Goal: Task Accomplishment & Management: Use online tool/utility

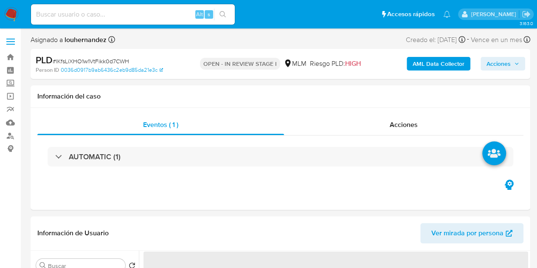
select select "10"
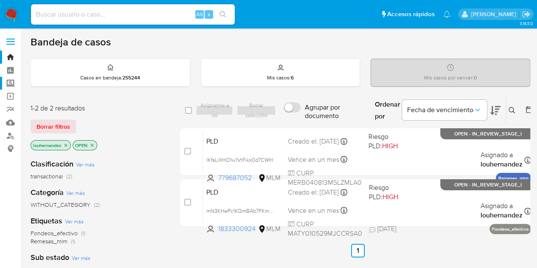
click at [9, 80] on label "Screening" at bounding box center [50, 83] width 101 height 13
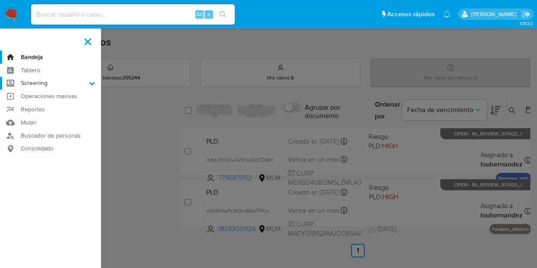
click at [0, 0] on input "Screening" at bounding box center [0, 0] width 0 height 0
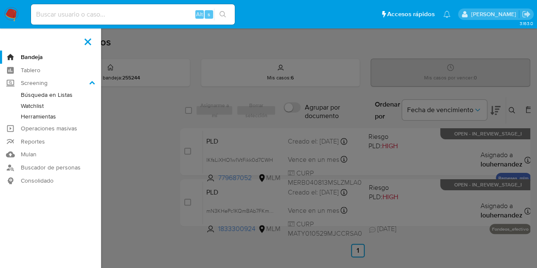
click at [56, 118] on link "Herramientas" at bounding box center [50, 116] width 101 height 11
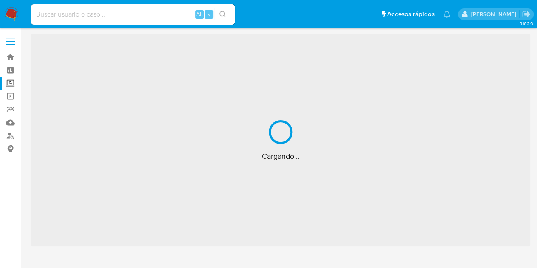
click at [109, 16] on input at bounding box center [133, 14] width 204 height 11
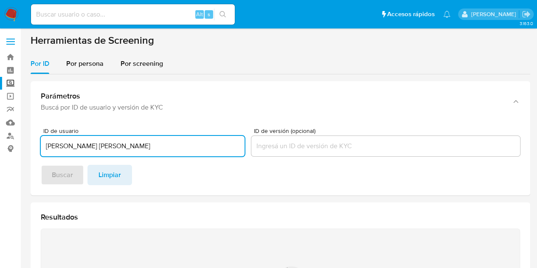
type input "[PERSON_NAME] [PERSON_NAME]"
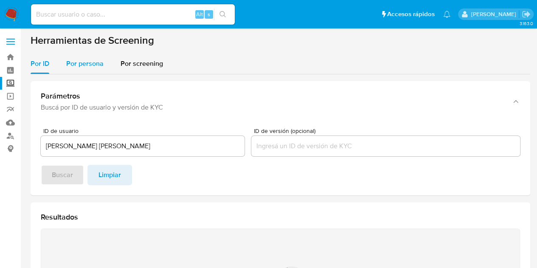
click at [89, 68] on span "Por persona" at bounding box center [84, 64] width 37 height 10
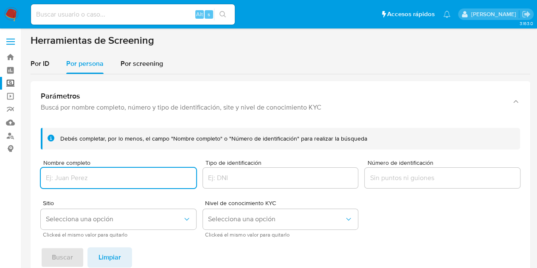
click at [71, 179] on input "Nombre completo" at bounding box center [118, 177] width 155 height 11
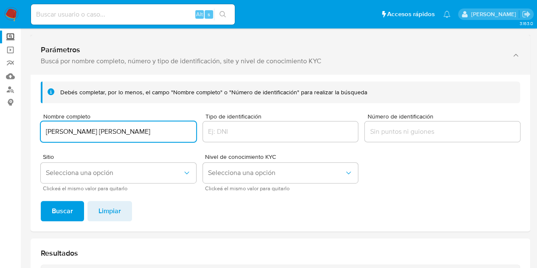
scroll to position [48, 0]
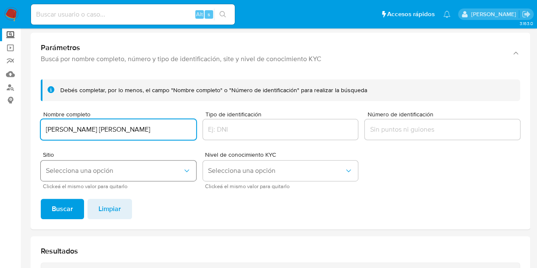
type input "KELLY JAZMIN MAYA TORRES"
click at [91, 178] on button "Selecciona una opción" at bounding box center [118, 171] width 155 height 20
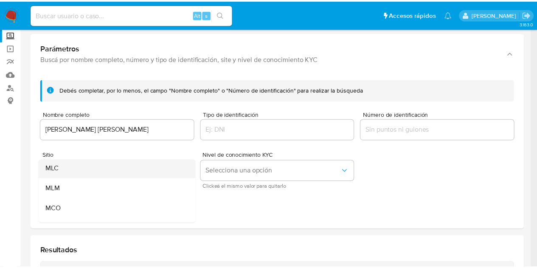
scroll to position [42, 0]
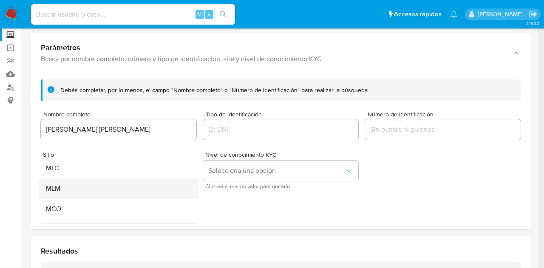
click at [71, 189] on div "MLM" at bounding box center [116, 188] width 140 height 20
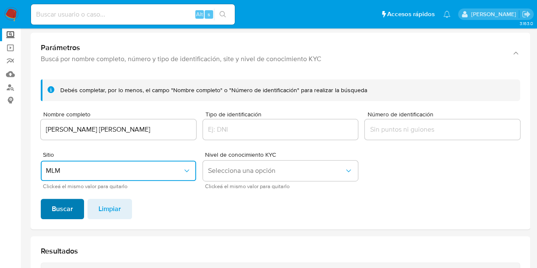
click at [68, 206] on span "Buscar" at bounding box center [62, 209] width 21 height 19
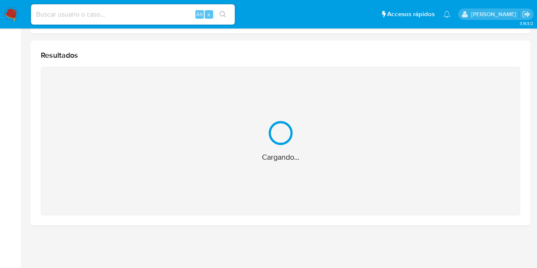
scroll to position [109, 0]
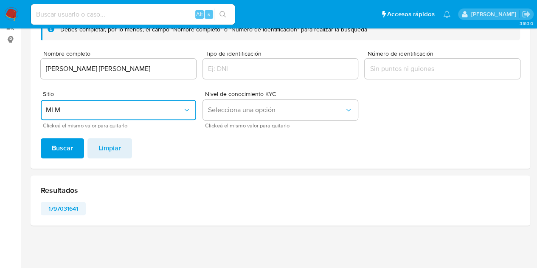
click at [72, 209] on span "1797031641" at bounding box center [63, 209] width 33 height 12
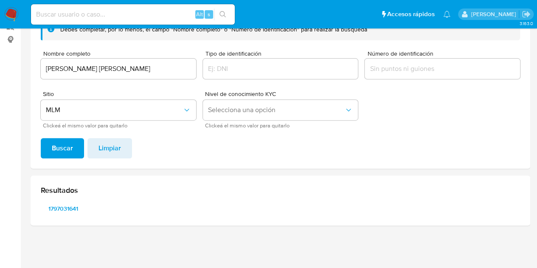
click at [10, 20] on img at bounding box center [11, 14] width 14 height 14
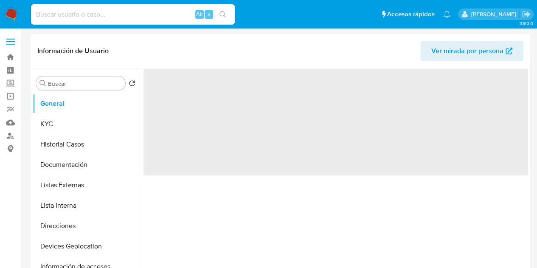
select select "10"
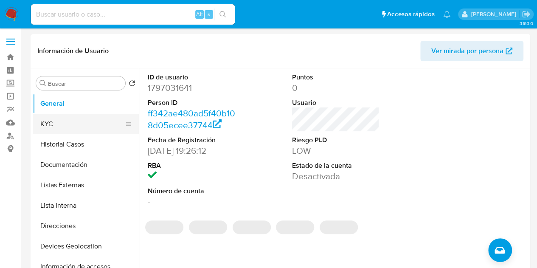
click at [79, 119] on button "KYC" at bounding box center [82, 124] width 99 height 20
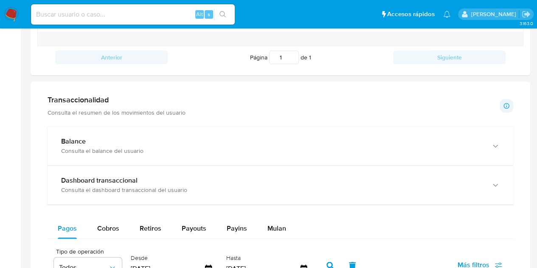
scroll to position [383, 0]
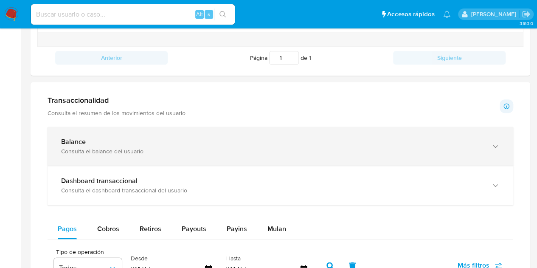
click at [219, 142] on div "Balance" at bounding box center [272, 142] width 422 height 8
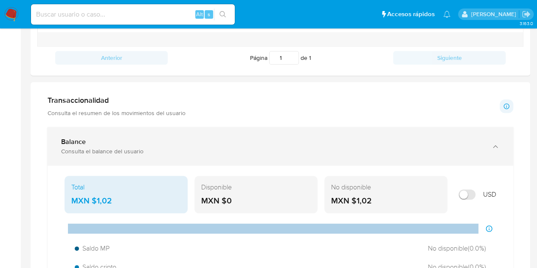
click at [219, 142] on div "Balance" at bounding box center [272, 142] width 422 height 8
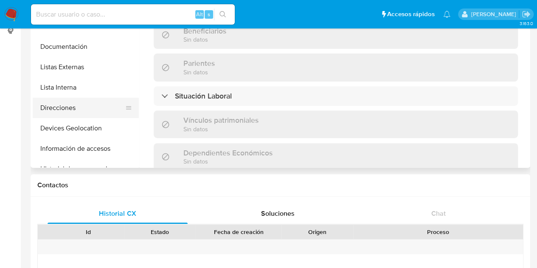
scroll to position [0, 0]
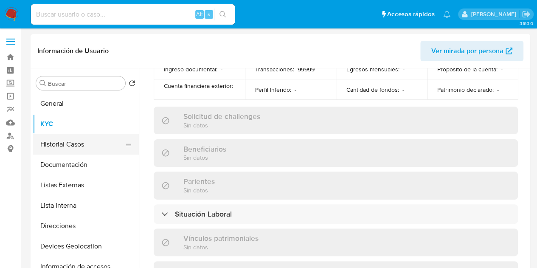
click at [67, 147] on button "Historial Casos" at bounding box center [82, 144] width 99 height 20
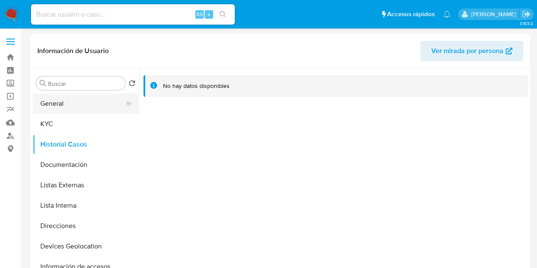
click at [87, 102] on button "General" at bounding box center [82, 103] width 99 height 20
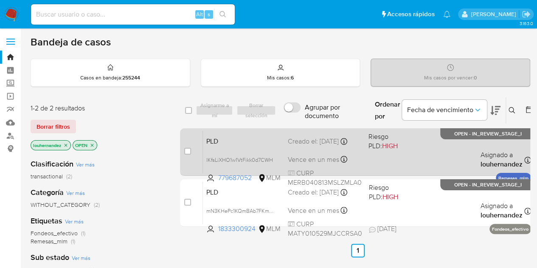
click at [395, 141] on span "Riesgo PLD: HIGH" at bounding box center [393, 140] width 49 height 20
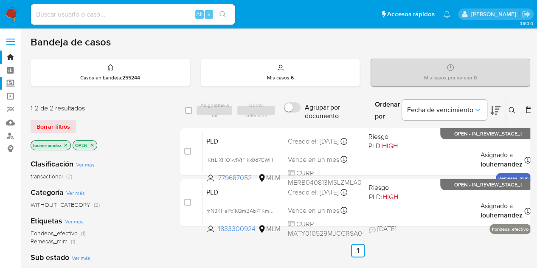
click at [7, 84] on label "Screening" at bounding box center [50, 83] width 101 height 13
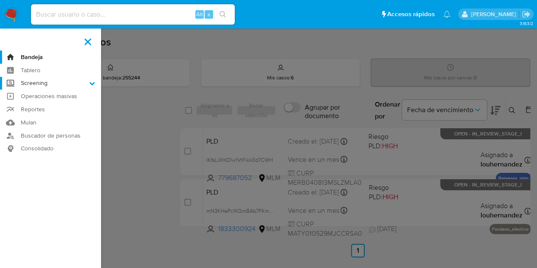
click at [0, 0] on input "Screening" at bounding box center [0, 0] width 0 height 0
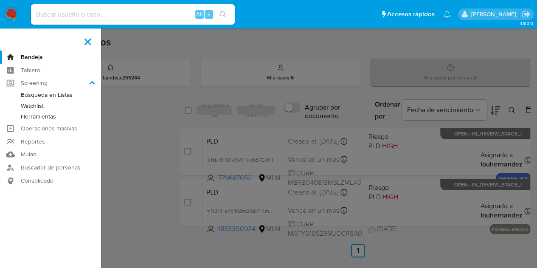
click at [37, 118] on link "Herramientas" at bounding box center [50, 116] width 101 height 11
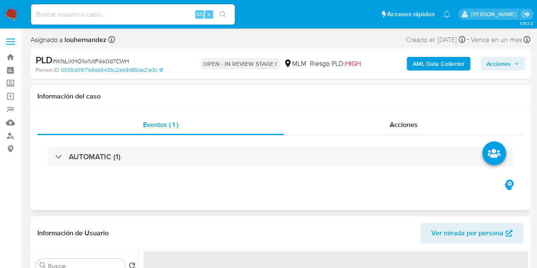
select select "10"
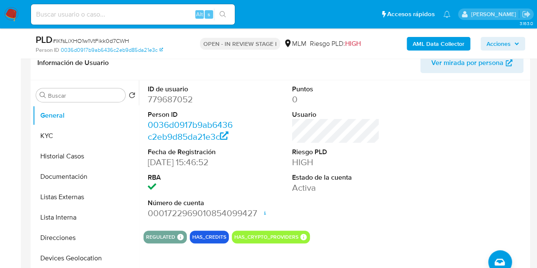
scroll to position [141, 0]
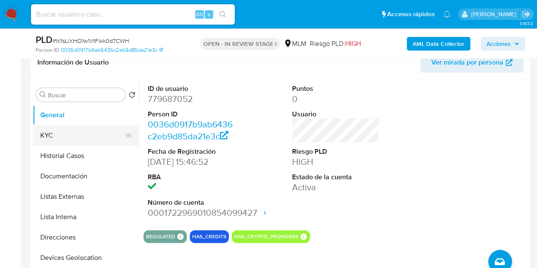
click at [66, 130] on button "KYC" at bounding box center [82, 135] width 99 height 20
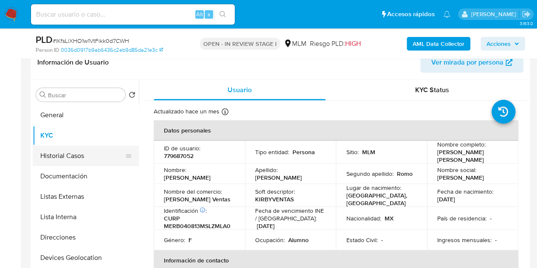
click at [77, 152] on button "Historial Casos" at bounding box center [82, 156] width 99 height 20
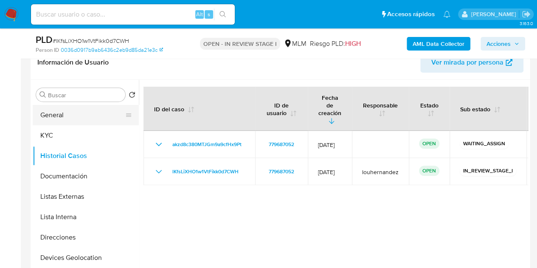
click at [76, 118] on button "General" at bounding box center [82, 115] width 99 height 20
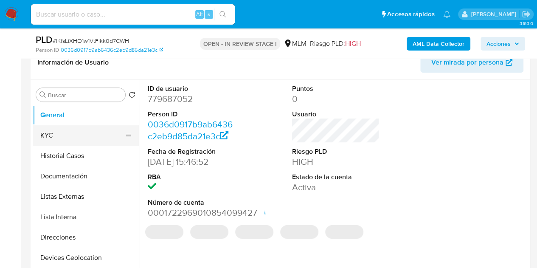
click at [66, 139] on button "KYC" at bounding box center [82, 135] width 99 height 20
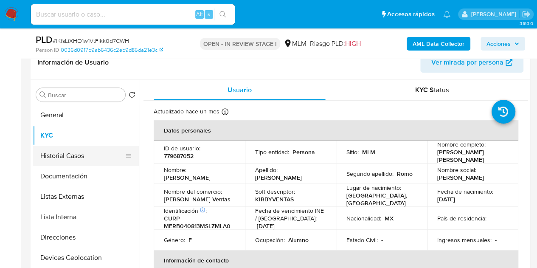
click at [79, 152] on button "Historial Casos" at bounding box center [82, 156] width 99 height 20
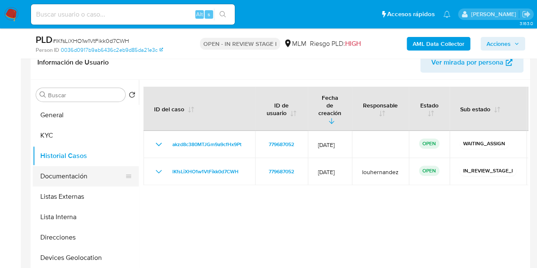
click at [85, 183] on button "Documentación" at bounding box center [82, 176] width 99 height 20
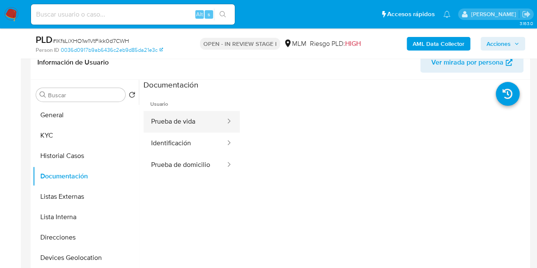
click at [177, 127] on button "Prueba de vida" at bounding box center [185, 122] width 83 height 22
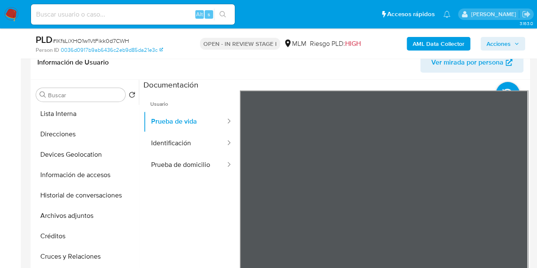
scroll to position [144, 0]
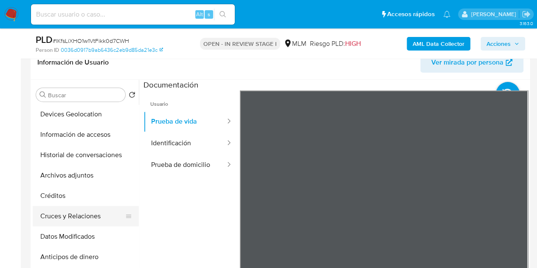
click at [76, 218] on button "Cruces y Relaciones" at bounding box center [82, 216] width 99 height 20
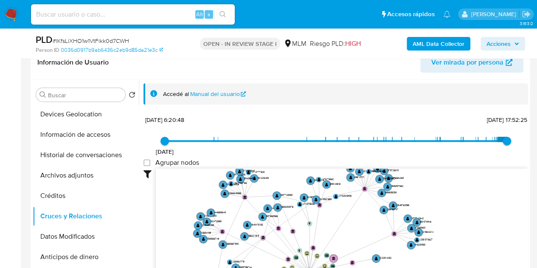
drag, startPoint x: 278, startPoint y: 192, endPoint x: 279, endPoint y: 282, distance: 90.9
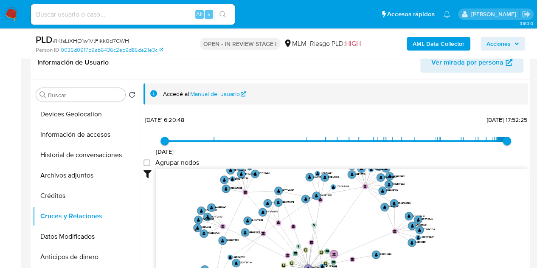
drag, startPoint x: 308, startPoint y: 199, endPoint x: 338, endPoint y: 279, distance: 85.2
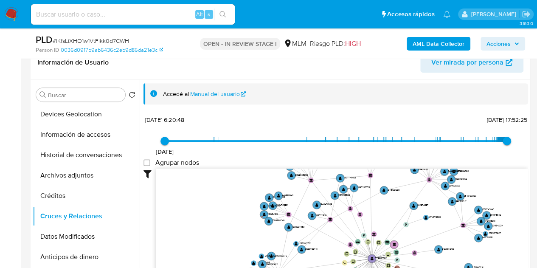
drag, startPoint x: 319, startPoint y: 214, endPoint x: 386, endPoint y: 203, distance: 67.3
click at [386, 203] on icon "device-658d06ca2df9c9607c42f5a1  device-645d2f6108813b001895623b  device-67ed…" at bounding box center [342, 230] width 372 height 123
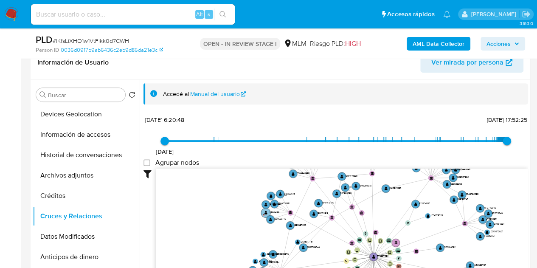
click at [266, 212] on text "" at bounding box center [266, 213] width 3 height 4
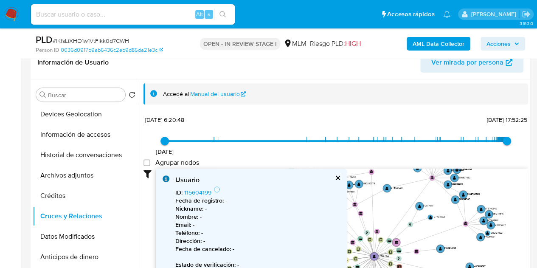
click at [336, 178] on button "cerrar" at bounding box center [338, 178] width 6 height 6
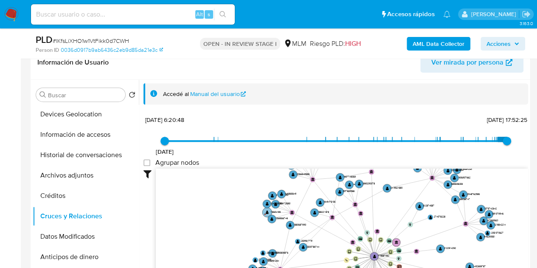
click at [266, 212] on text "" at bounding box center [267, 212] width 3 height 4
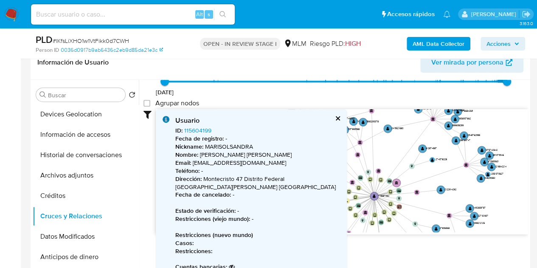
scroll to position [65, 0]
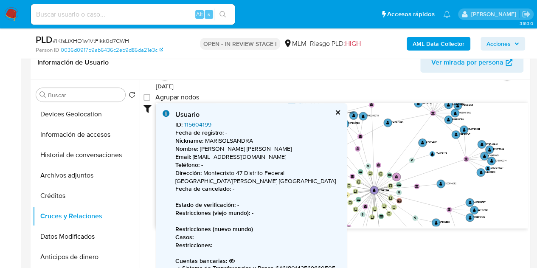
click at [192, 122] on link "115604199" at bounding box center [197, 124] width 27 height 8
click at [336, 113] on button "cerrar" at bounding box center [338, 113] width 6 height 6
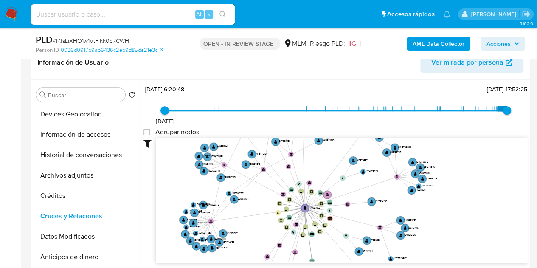
drag, startPoint x: 310, startPoint y: 227, endPoint x: 241, endPoint y: 210, distance: 71.3
click at [241, 210] on icon "device-658d06ca2df9c9607c42f5a1  device-645d2f6108813b001895623b  device-67ed…" at bounding box center [342, 199] width 372 height 123
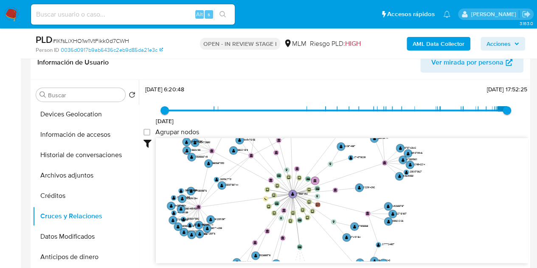
drag, startPoint x: 372, startPoint y: 212, endPoint x: 351, endPoint y: 191, distance: 30.0
click at [351, 191] on icon "device-658d06ca2df9c9607c42f5a1  device-645d2f6108813b001895623b  device-67ed…" at bounding box center [342, 199] width 372 height 123
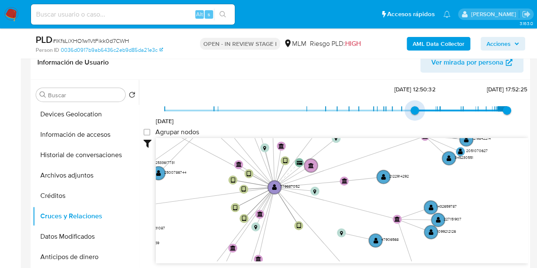
type input "1733268784000"
drag, startPoint x: 163, startPoint y: 111, endPoint x: 426, endPoint y: 105, distance: 263.4
click at [432, 106] on span "3/12/2024, 17:33:04" at bounding box center [436, 110] width 8 height 8
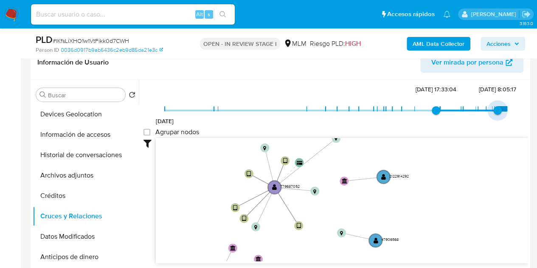
type input "1756451849000"
drag, startPoint x: 501, startPoint y: 107, endPoint x: 494, endPoint y: 108, distance: 7.3
click at [494, 108] on span "29/8/2025, 1:17:29" at bounding box center [497, 110] width 8 height 8
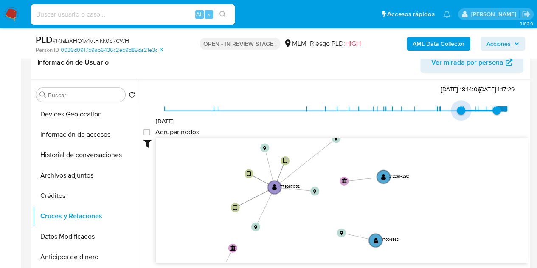
drag, startPoint x: 434, startPoint y: 108, endPoint x: 454, endPoint y: 108, distance: 20.0
click at [457, 108] on span "23/3/2025, 18:14:06" at bounding box center [461, 110] width 8 height 8
drag, startPoint x: 458, startPoint y: 109, endPoint x: 465, endPoint y: 109, distance: 6.4
click at [465, 109] on span "3/4/2025, 18:53:56" at bounding box center [463, 110] width 8 height 8
type input "1748538357000"
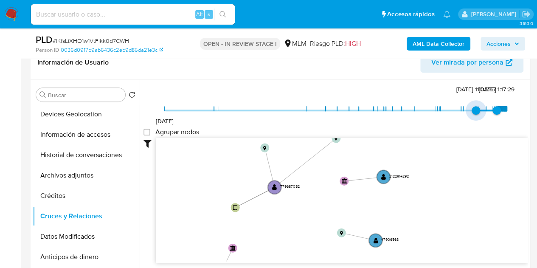
click at [471, 109] on span "20/8/2021 29/5/2025, 11:05:57 29/8/2025, 1:17:29" at bounding box center [336, 110] width 342 height 13
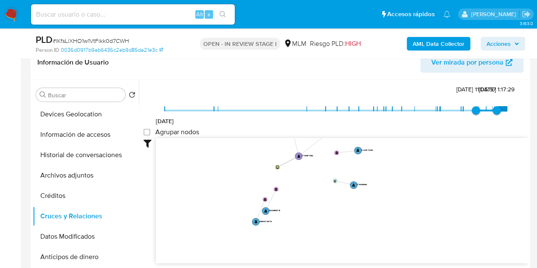
drag, startPoint x: 309, startPoint y: 233, endPoint x: 307, endPoint y: 201, distance: 31.5
click at [307, 201] on icon "device-658d06ca2df9c9607c42f5a1  device-645d2f6108813b001895623b  device-67ed…" at bounding box center [342, 199] width 372 height 123
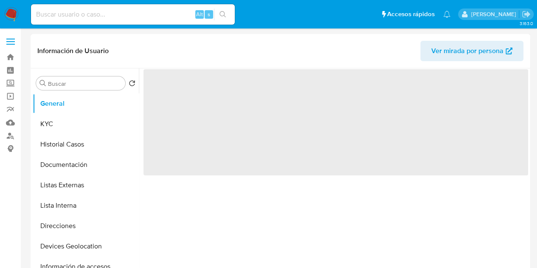
select select "10"
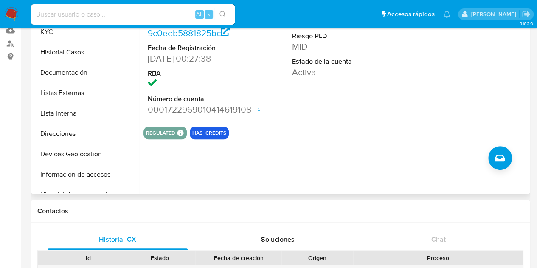
scroll to position [76, 0]
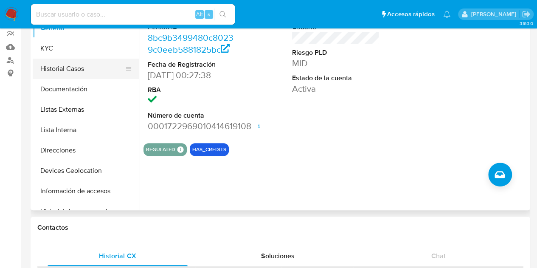
click at [79, 74] on button "Historial Casos" at bounding box center [82, 69] width 99 height 20
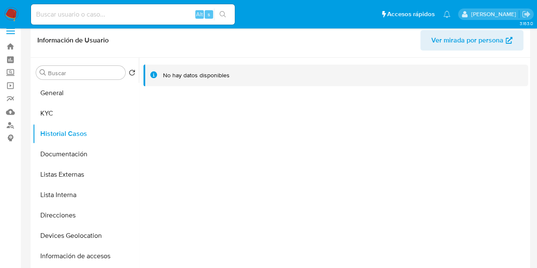
scroll to position [0, 0]
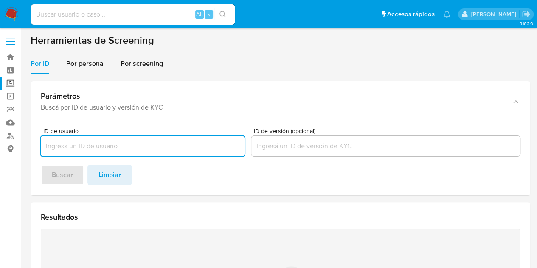
click at [101, 137] on div at bounding box center [143, 146] width 204 height 20
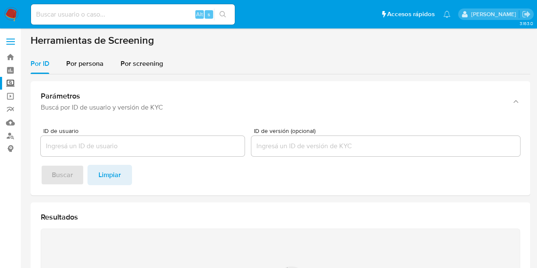
click at [92, 148] on input "ID de usuario" at bounding box center [143, 146] width 204 height 11
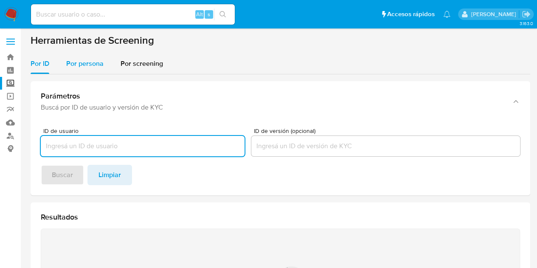
click at [93, 68] on span "Por persona" at bounding box center [84, 64] width 37 height 10
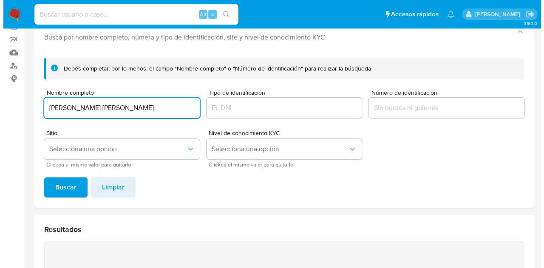
scroll to position [72, 0]
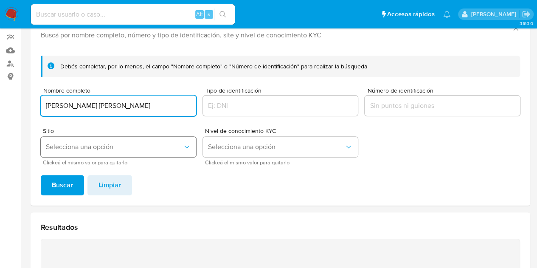
type input "[PERSON_NAME] [PERSON_NAME]"
click at [84, 146] on span "Selecciona una opción" at bounding box center [114, 147] width 137 height 8
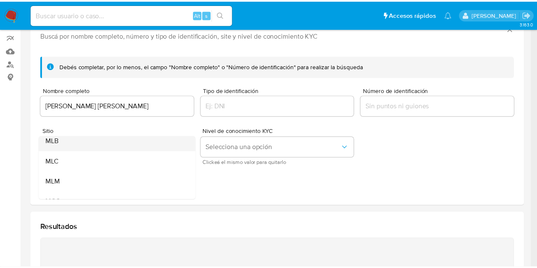
scroll to position [26, 0]
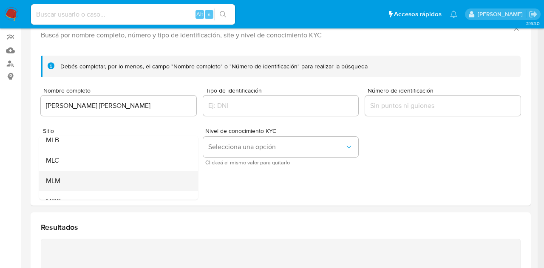
click at [65, 172] on div "MLM" at bounding box center [116, 181] width 140 height 20
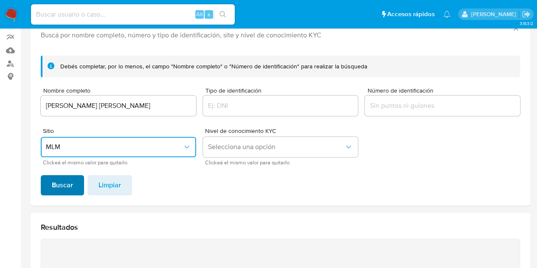
click at [71, 189] on span "Buscar" at bounding box center [62, 185] width 21 height 19
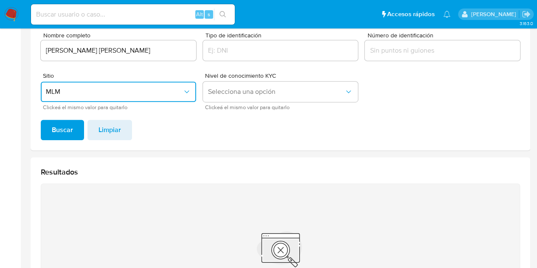
scroll to position [127, 0]
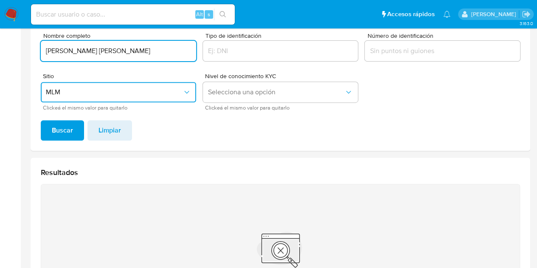
click at [178, 49] on input "[PERSON_NAME] [PERSON_NAME]" at bounding box center [118, 50] width 155 height 11
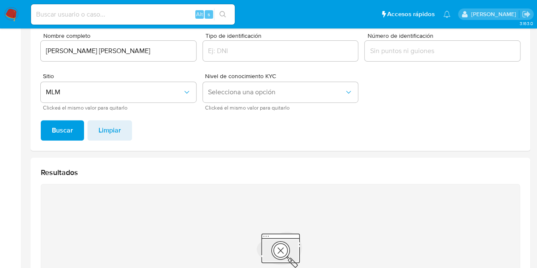
click at [98, 3] on div "Alt s" at bounding box center [133, 15] width 204 height 24
click at [88, 14] on input at bounding box center [133, 14] width 204 height 11
paste input "1944636339"
type input "1944636339"
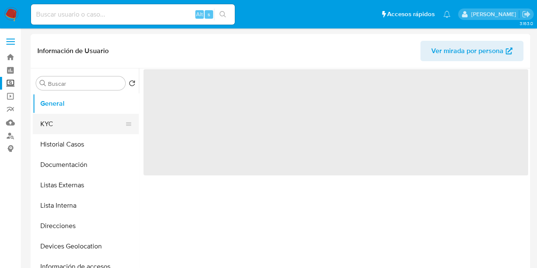
select select "10"
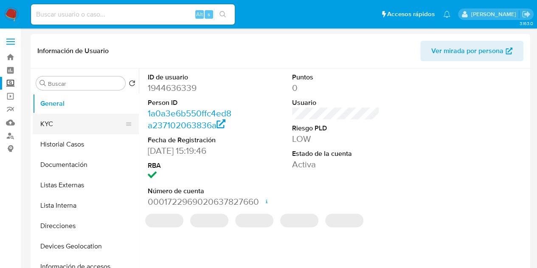
click at [65, 123] on button "KYC" at bounding box center [82, 124] width 99 height 20
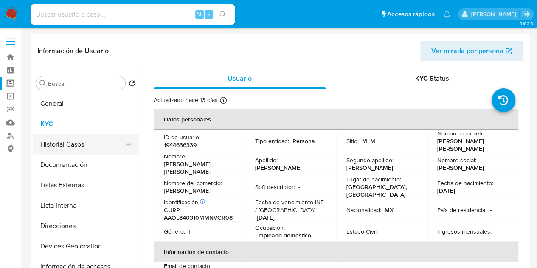
click at [68, 141] on button "Historial Casos" at bounding box center [82, 144] width 99 height 20
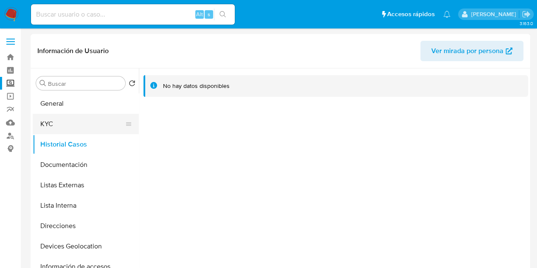
click at [72, 126] on button "KYC" at bounding box center [82, 124] width 99 height 20
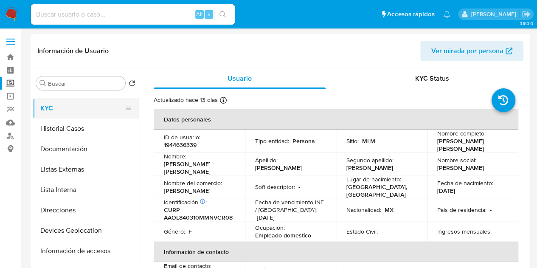
scroll to position [17, 0]
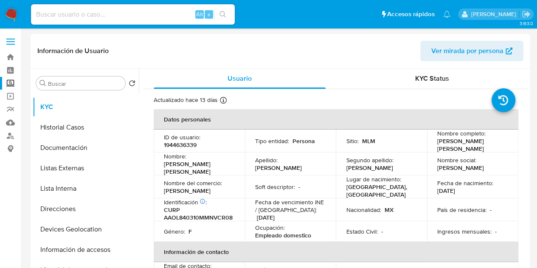
click at [167, 62] on div "Información de Usuario Ver mirada por persona" at bounding box center [281, 51] width 500 height 34
click at [92, 130] on button "Historial Casos" at bounding box center [82, 127] width 99 height 20
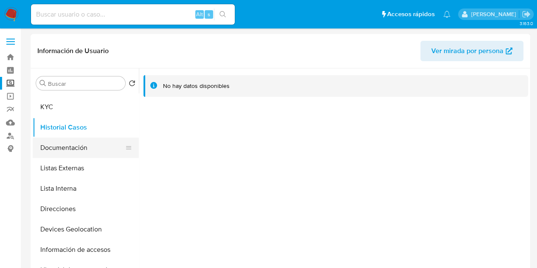
click at [81, 143] on button "Documentación" at bounding box center [82, 148] width 99 height 20
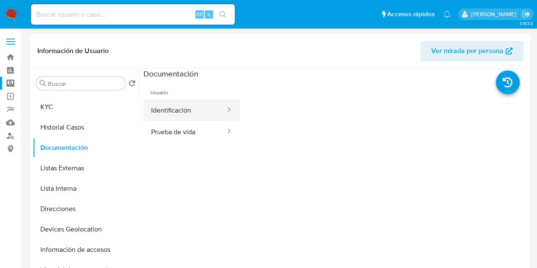
click at [197, 117] on button "Identificación" at bounding box center [185, 110] width 83 height 22
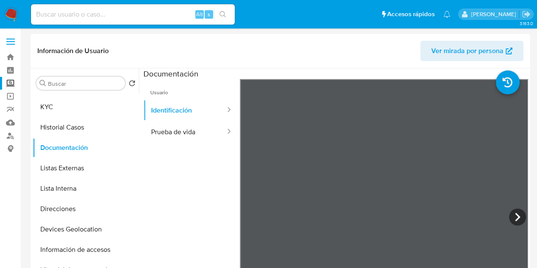
click at [94, 3] on div "Alt s" at bounding box center [133, 15] width 204 height 24
click at [92, 13] on input at bounding box center [133, 14] width 204 height 11
paste input "786390682"
type input "786390682"
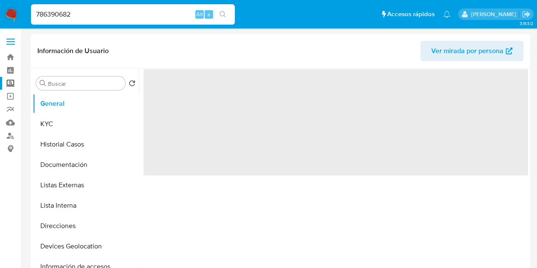
select select "10"
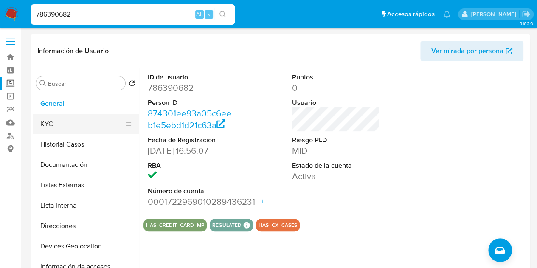
click at [54, 124] on button "KYC" at bounding box center [82, 124] width 99 height 20
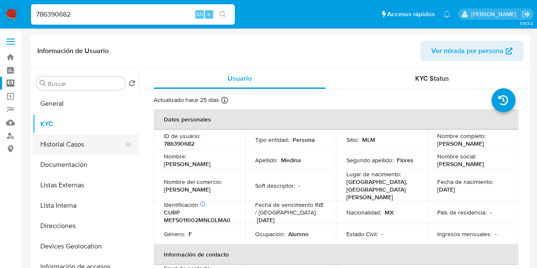
click at [94, 145] on button "Historial Casos" at bounding box center [82, 144] width 99 height 20
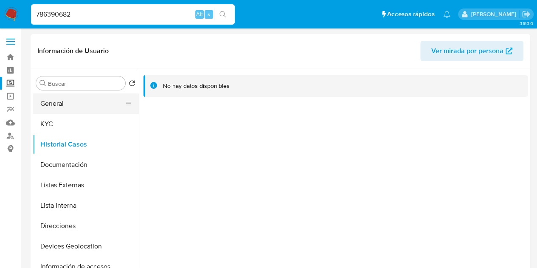
click at [61, 101] on button "General" at bounding box center [82, 103] width 99 height 20
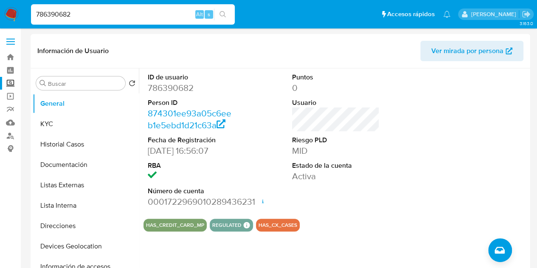
drag, startPoint x: 89, startPoint y: 17, endPoint x: 0, endPoint y: 25, distance: 89.5
click at [0, 25] on nav "Pausado Ver notificaciones 786390682 Alt s Accesos rápidos Presiona las siguien…" at bounding box center [268, 14] width 537 height 28
paste input "1294040591"
type input "1294040591"
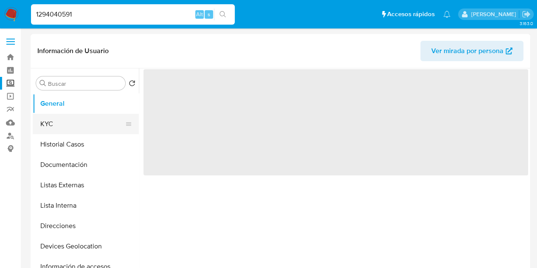
click at [71, 121] on button "KYC" at bounding box center [82, 124] width 99 height 20
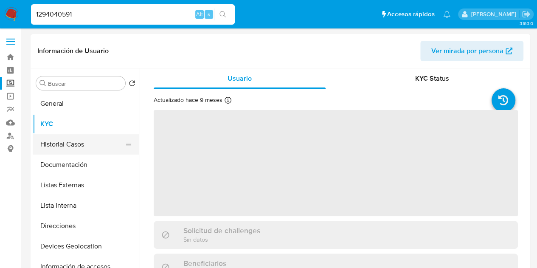
select select "10"
click at [79, 148] on button "Historial Casos" at bounding box center [82, 144] width 99 height 20
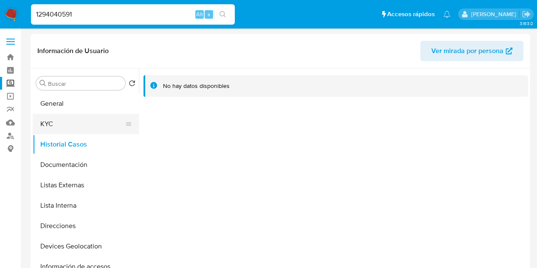
click at [72, 127] on button "KYC" at bounding box center [82, 124] width 99 height 20
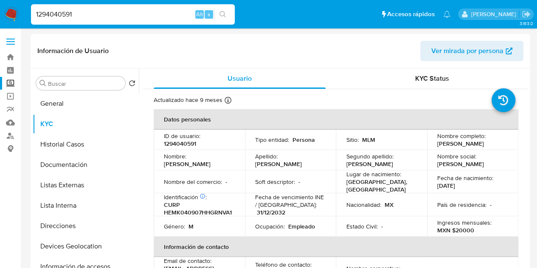
drag, startPoint x: 105, startPoint y: 10, endPoint x: 0, endPoint y: 14, distance: 105.0
click at [0, 14] on nav "Pausado Ver notificaciones 1294040591 Alt s Accesos rápidos Presiona las siguie…" at bounding box center [268, 14] width 537 height 28
paste input "2297854603"
type input "2297854603"
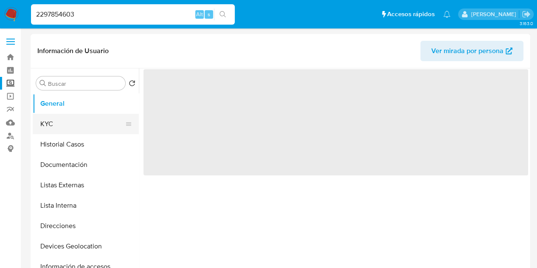
select select "10"
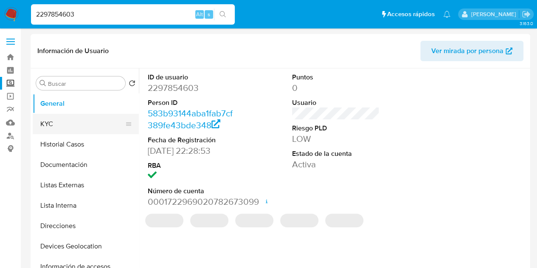
click at [49, 120] on button "KYC" at bounding box center [82, 124] width 99 height 20
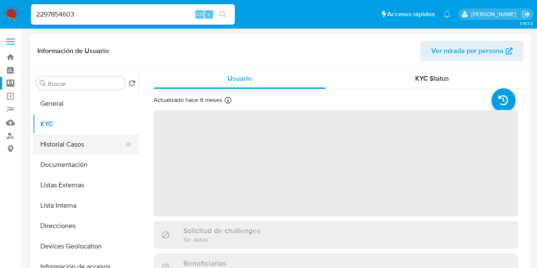
click at [83, 149] on button "Historial Casos" at bounding box center [82, 144] width 99 height 20
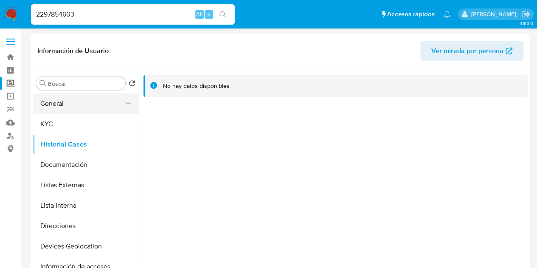
click at [80, 110] on button "General" at bounding box center [82, 103] width 99 height 20
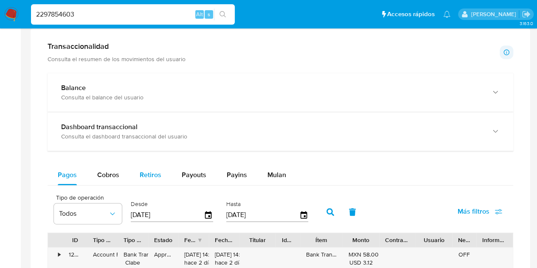
scroll to position [390, 0]
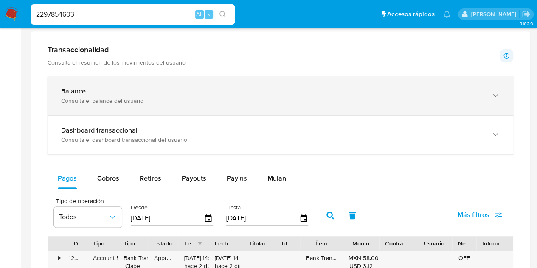
click at [136, 98] on div "Consulta el balance del usuario" at bounding box center [272, 101] width 422 height 8
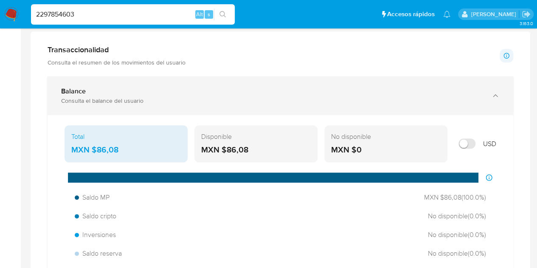
click at [274, 107] on div "Balance Consulta el balance del usuario" at bounding box center [281, 95] width 466 height 39
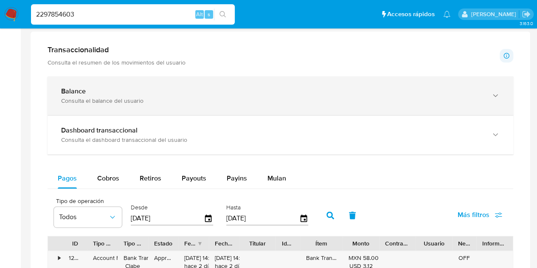
click at [138, 90] on div "Balance" at bounding box center [272, 91] width 422 height 8
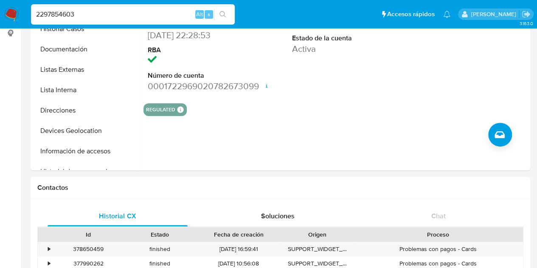
scroll to position [0, 0]
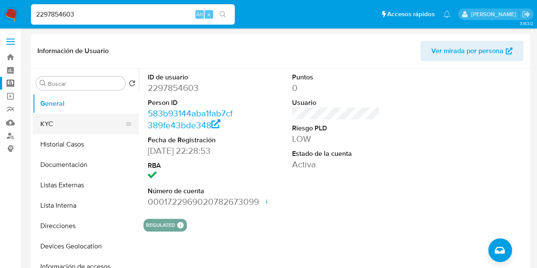
click at [69, 123] on button "KYC" at bounding box center [82, 124] width 99 height 20
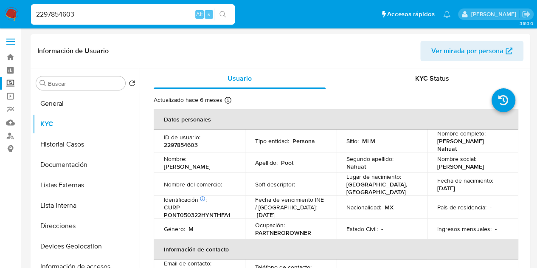
drag, startPoint x: 459, startPoint y: 148, endPoint x: 428, endPoint y: 143, distance: 31.1
click at [428, 143] on td "Nombre completo : [PERSON_NAME]" at bounding box center [472, 141] width 91 height 23
copy p "[PERSON_NAME] Nahuat"
click at [173, 147] on p "2297854603" at bounding box center [181, 145] width 34 height 8
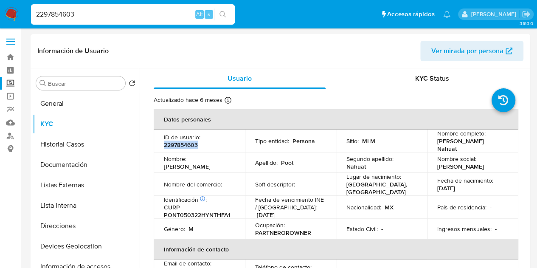
click at [173, 147] on p "2297854603" at bounding box center [181, 145] width 34 height 8
copy p "2297854603"
click at [87, 141] on button "Historial Casos" at bounding box center [82, 144] width 99 height 20
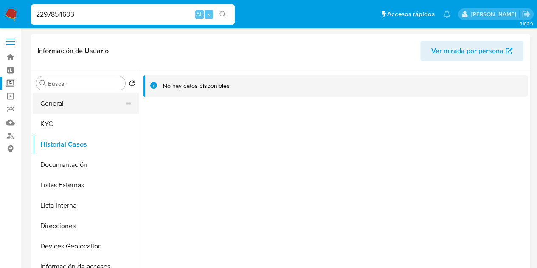
click at [87, 100] on button "General" at bounding box center [82, 103] width 99 height 20
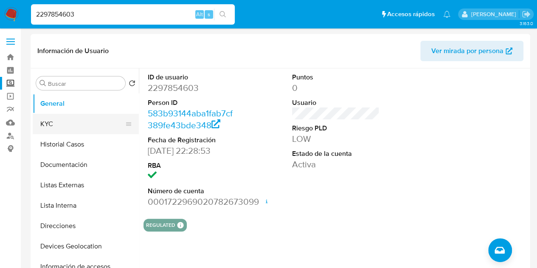
click at [95, 124] on button "KYC" at bounding box center [82, 124] width 99 height 20
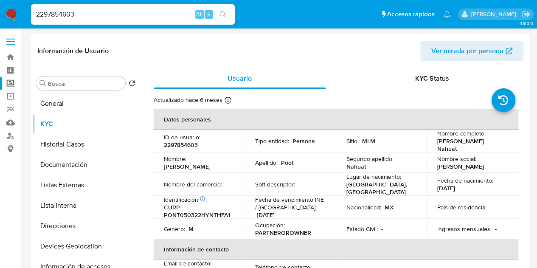
click at [270, 148] on td "Tipo entidad : Persona" at bounding box center [290, 141] width 91 height 23
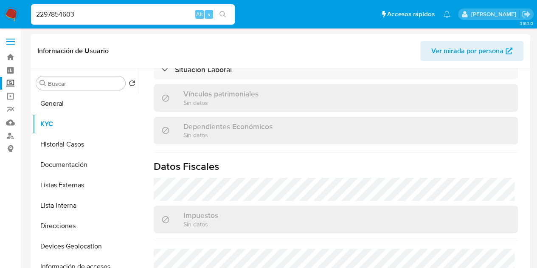
scroll to position [541, 0]
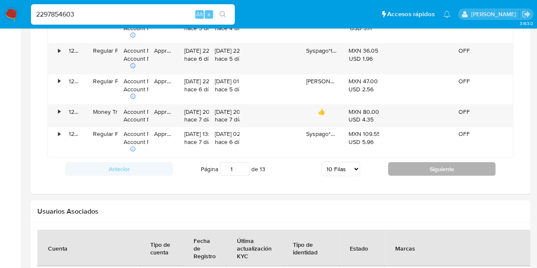
click at [410, 163] on button "Siguiente" at bounding box center [441, 169] width 107 height 14
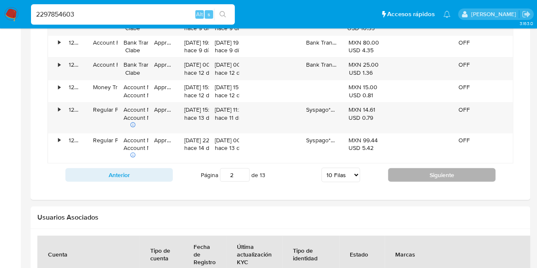
scroll to position [1029, 0]
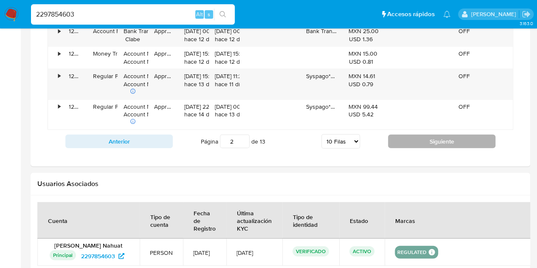
click at [424, 143] on button "Siguiente" at bounding box center [441, 142] width 107 height 14
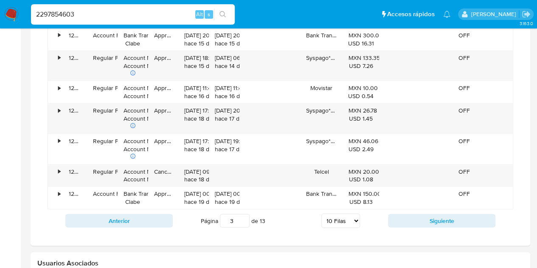
scroll to position [969, 0]
click at [422, 214] on button "Siguiente" at bounding box center [441, 221] width 107 height 14
type input "4"
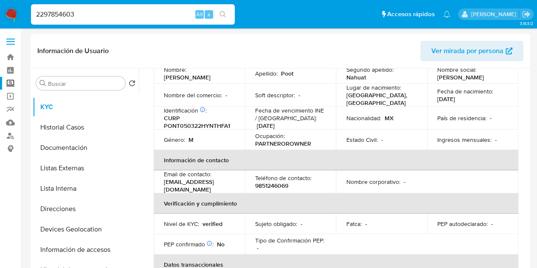
scroll to position [0, 0]
drag, startPoint x: 94, startPoint y: 17, endPoint x: 0, endPoint y: 10, distance: 94.6
click at [0, 10] on nav "Pausado Ver notificaciones 2297854603 Alt s Accesos rápidos Presiona las siguie…" at bounding box center [268, 14] width 537 height 28
paste input "708129061"
type input "708129061"
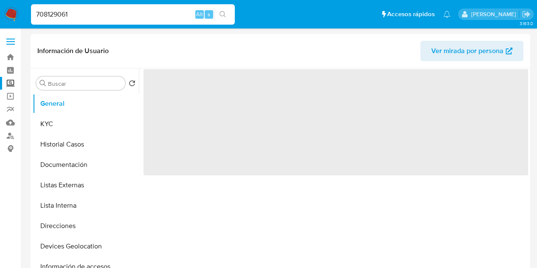
select select "10"
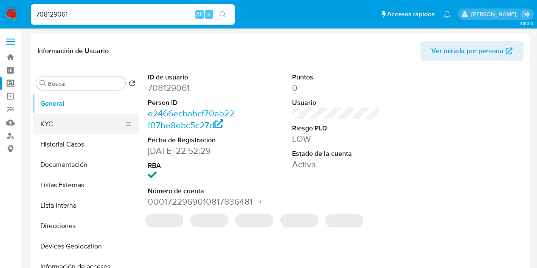
click at [94, 120] on button "KYC" at bounding box center [82, 124] width 99 height 20
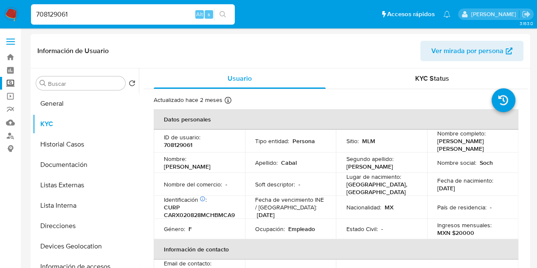
click at [450, 144] on p "[PERSON_NAME] [PERSON_NAME]" at bounding box center [471, 144] width 68 height 15
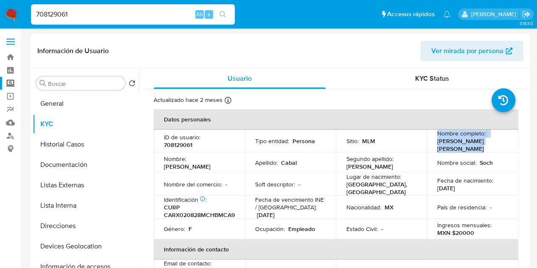
click at [496, 147] on td "Nombre completo : [PERSON_NAME] [PERSON_NAME]" at bounding box center [472, 141] width 91 height 23
drag, startPoint x: 491, startPoint y: 144, endPoint x: 432, endPoint y: 140, distance: 59.2
click at [432, 140] on td "Nombre completo : [PERSON_NAME] [PERSON_NAME]" at bounding box center [472, 141] width 91 height 23
copy p "[PERSON_NAME] [PERSON_NAME]"
click at [74, 137] on button "Historial Casos" at bounding box center [82, 144] width 99 height 20
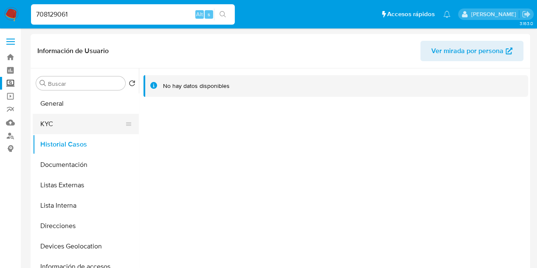
click at [76, 129] on button "KYC" at bounding box center [82, 124] width 99 height 20
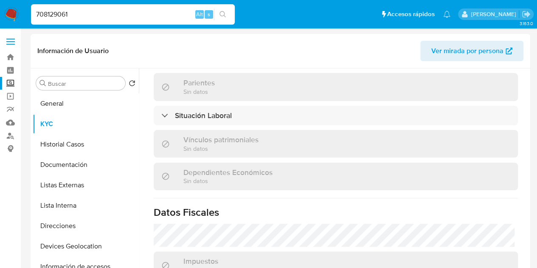
scroll to position [420, 0]
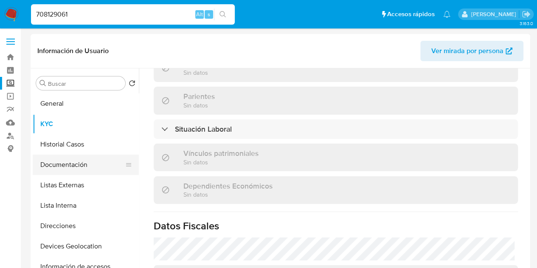
click at [65, 165] on button "Documentación" at bounding box center [82, 165] width 99 height 20
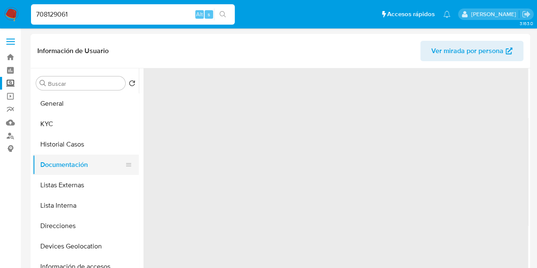
scroll to position [0, 0]
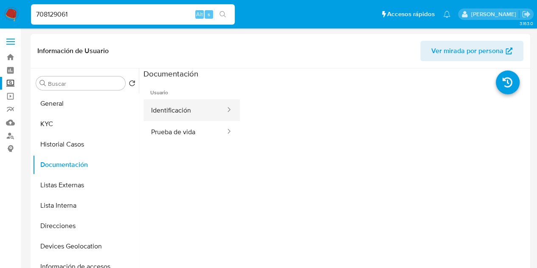
click at [173, 110] on button "Identificación" at bounding box center [185, 110] width 83 height 22
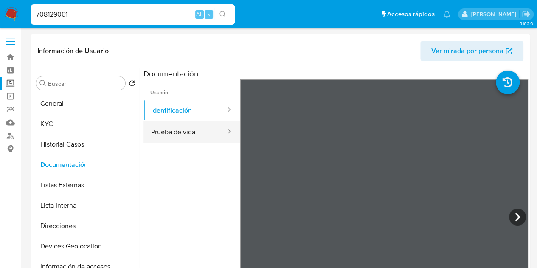
click at [178, 127] on button "Prueba de vida" at bounding box center [185, 132] width 83 height 22
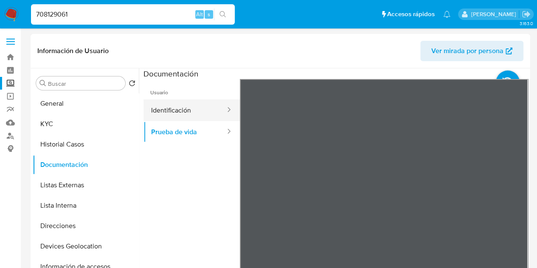
click at [176, 105] on button "Identificación" at bounding box center [185, 110] width 83 height 22
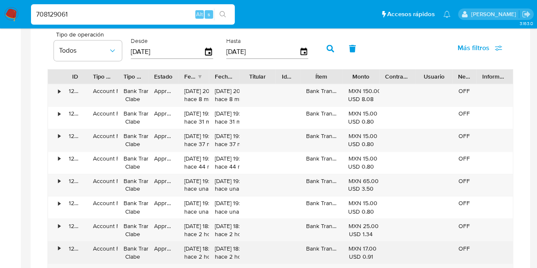
scroll to position [600, 0]
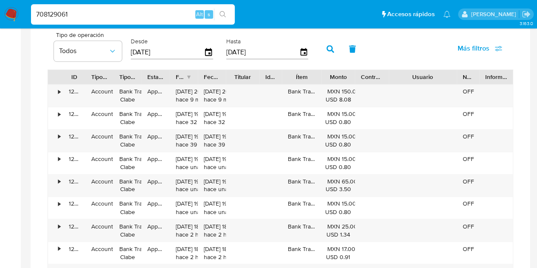
drag, startPoint x: 448, startPoint y: 72, endPoint x: 479, endPoint y: 70, distance: 31.5
click at [479, 70] on div "ID Tipo de operación Tipo / Método Estado Fecha de creación Fecha de aprobación…" at bounding box center [280, 77] width 465 height 14
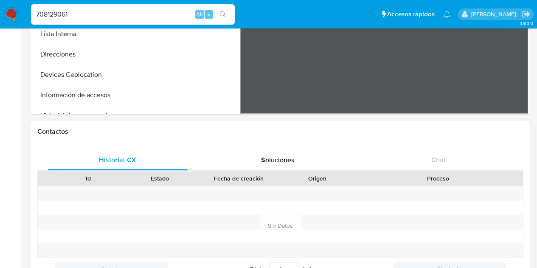
scroll to position [0, 0]
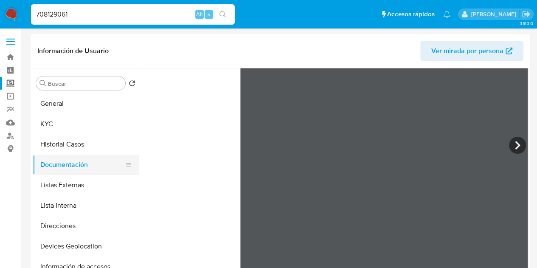
click at [72, 160] on button "Documentación" at bounding box center [82, 165] width 99 height 20
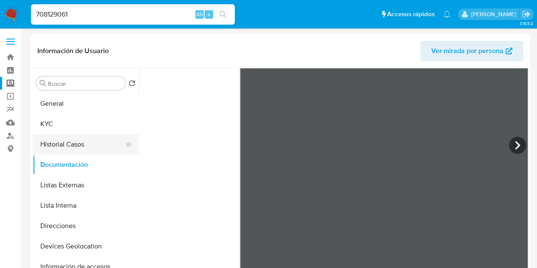
click at [80, 148] on button "Historial Casos" at bounding box center [82, 144] width 99 height 20
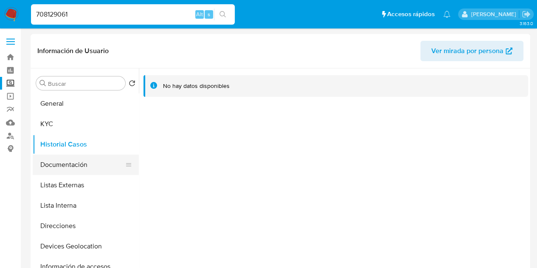
click at [71, 162] on button "Documentación" at bounding box center [82, 165] width 99 height 20
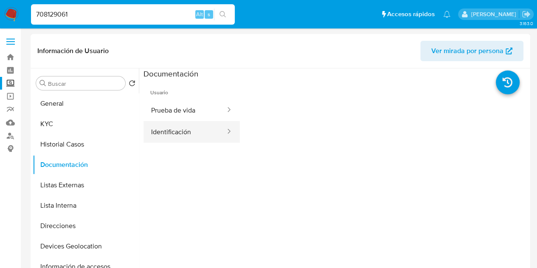
click at [194, 139] on button "Identificación" at bounding box center [185, 132] width 83 height 22
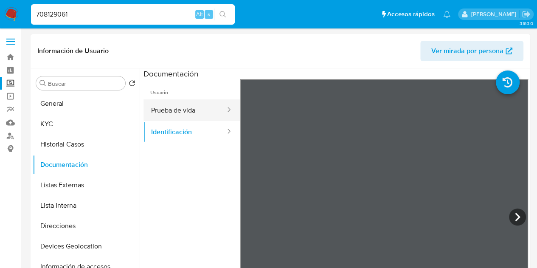
click at [186, 105] on button "Prueba de vida" at bounding box center [185, 110] width 83 height 22
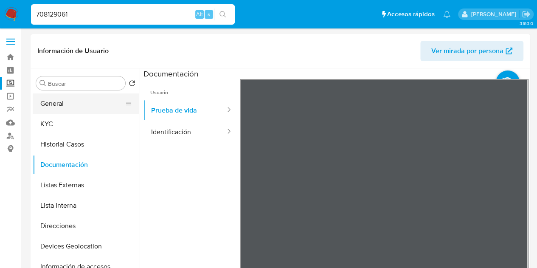
click at [61, 99] on button "General" at bounding box center [82, 103] width 99 height 20
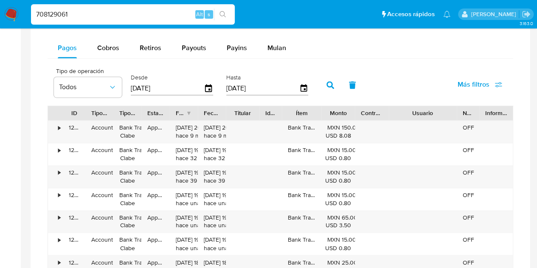
scroll to position [563, 0]
click at [206, 85] on icon "button" at bounding box center [208, 89] width 7 height 8
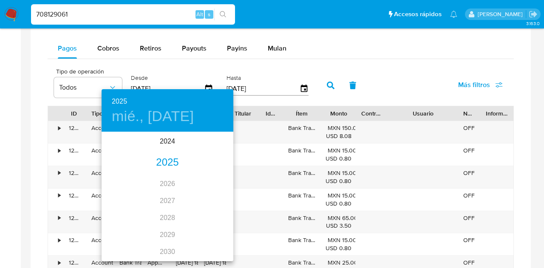
click at [166, 160] on div "2025" at bounding box center [168, 162] width 132 height 17
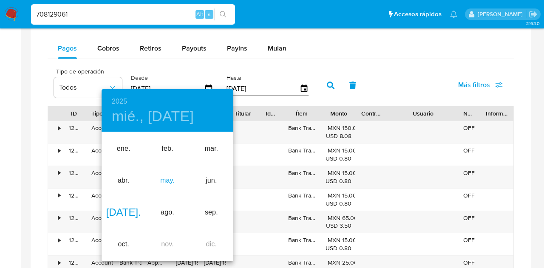
click at [162, 179] on div "may." at bounding box center [167, 181] width 44 height 32
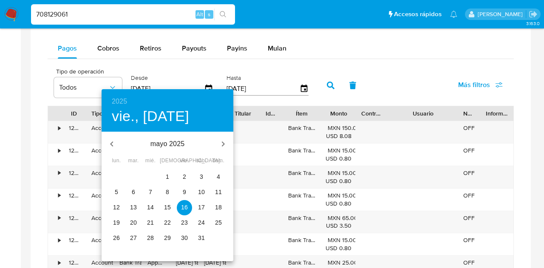
click at [167, 174] on p "1" at bounding box center [167, 176] width 3 height 8
type input "[DATE]"
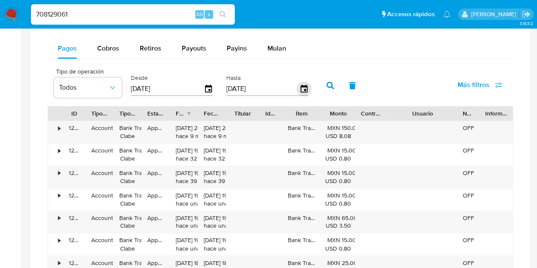
click at [302, 87] on icon "button" at bounding box center [303, 89] width 15 height 15
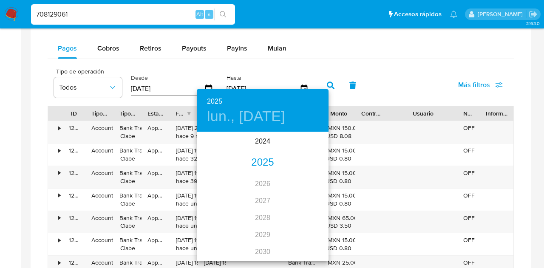
click at [256, 159] on div "2025" at bounding box center [263, 162] width 132 height 17
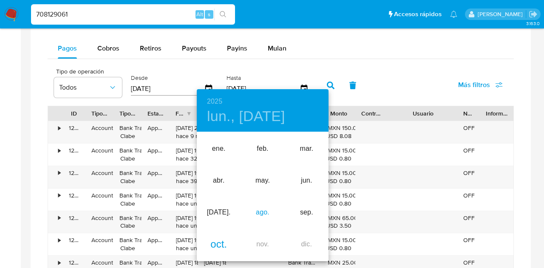
click at [259, 210] on div "ago." at bounding box center [262, 213] width 44 height 32
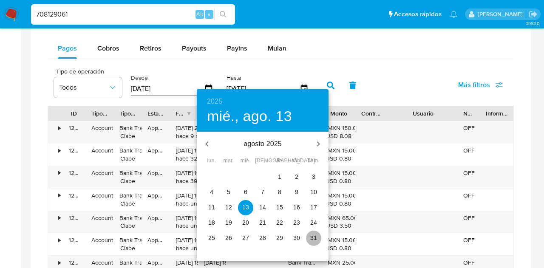
click at [310, 235] on p "31" at bounding box center [313, 238] width 7 height 8
type input "[DATE]"
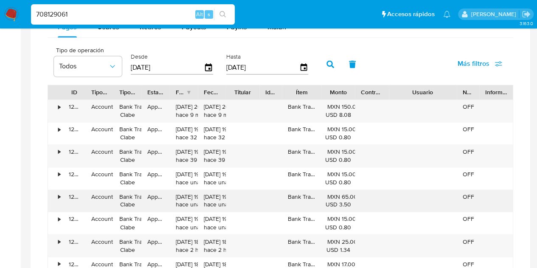
scroll to position [585, 0]
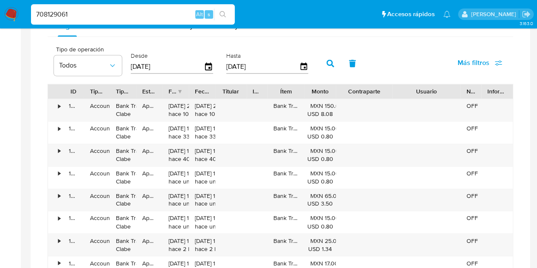
drag, startPoint x: 395, startPoint y: 89, endPoint x: 418, endPoint y: 87, distance: 23.0
click at [418, 87] on div "ID Tipo de operación Tipo / Método Estado Fecha de creación Fecha de aprobación…" at bounding box center [280, 91] width 465 height 14
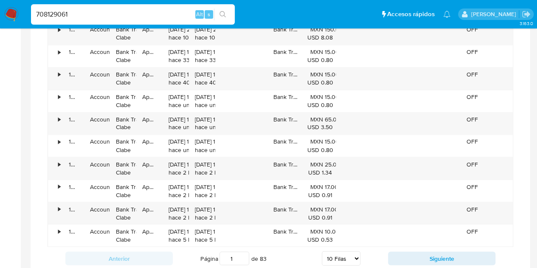
scroll to position [662, 0]
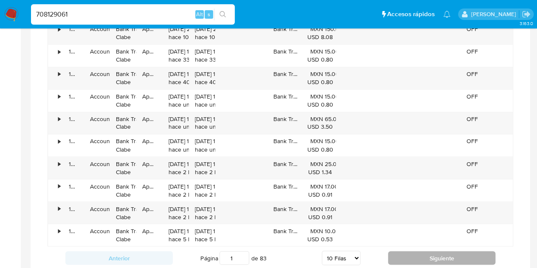
click at [414, 251] on button "Siguiente" at bounding box center [441, 258] width 107 height 14
type input "2"
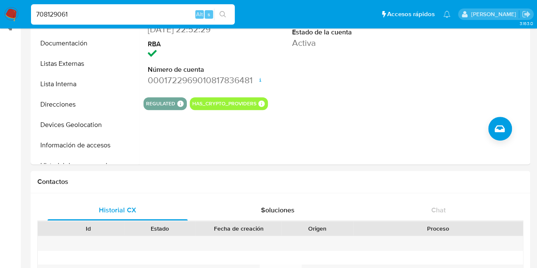
scroll to position [0, 0]
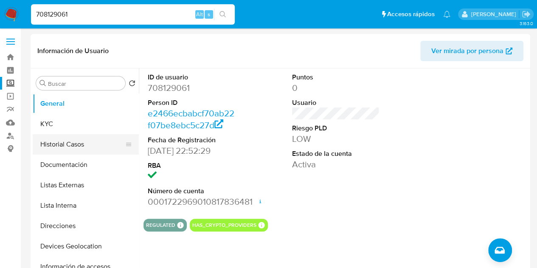
click at [96, 146] on button "Historial Casos" at bounding box center [82, 144] width 99 height 20
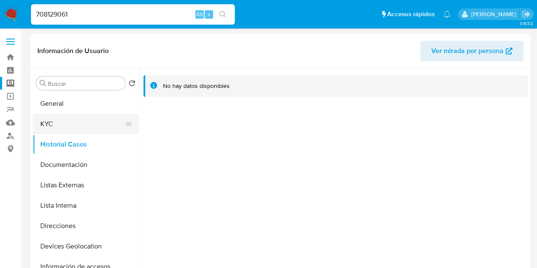
click at [82, 124] on button "KYC" at bounding box center [82, 124] width 99 height 20
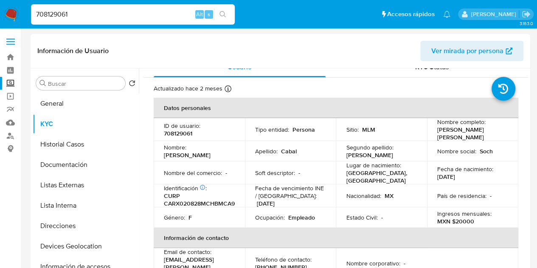
scroll to position [13, 0]
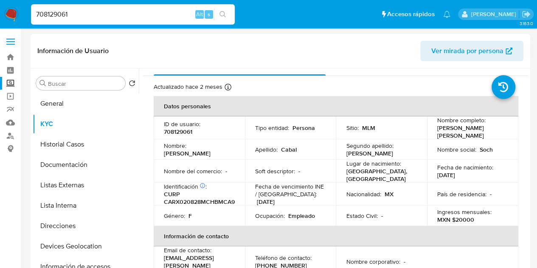
click at [462, 70] on div "KYC Status" at bounding box center [432, 65] width 172 height 20
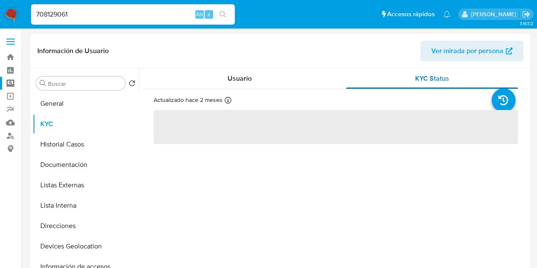
scroll to position [0, 0]
click at [228, 79] on span "Usuario" at bounding box center [240, 78] width 24 height 10
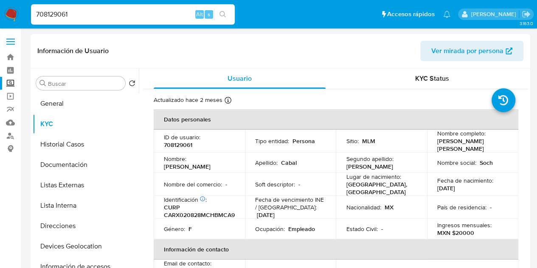
drag, startPoint x: 106, startPoint y: 11, endPoint x: 0, endPoint y: 5, distance: 105.9
click at [0, 5] on nav "Pausado Ver notificaciones 708129061 Alt s Accesos rápidos Presiona las siguien…" at bounding box center [268, 14] width 537 height 28
paste input "1944636339"
type input "1944636339"
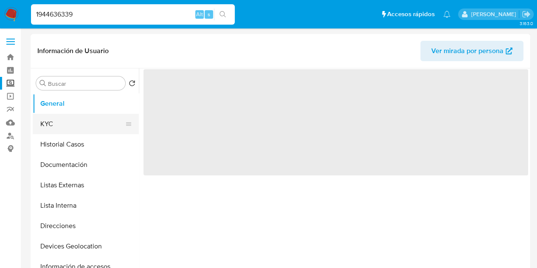
click at [61, 122] on button "KYC" at bounding box center [82, 124] width 99 height 20
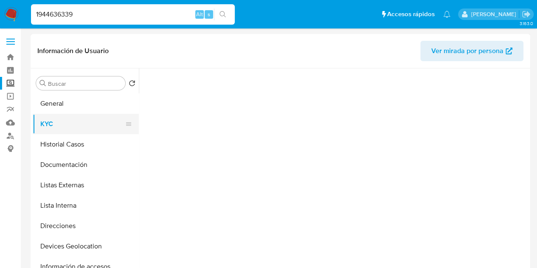
select select "10"
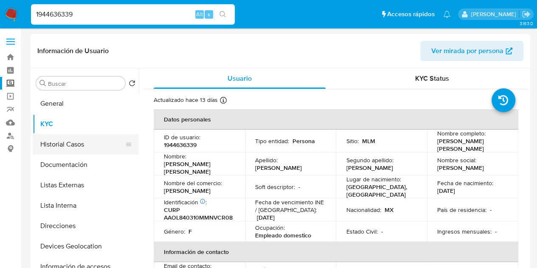
click at [57, 145] on button "Historial Casos" at bounding box center [82, 144] width 99 height 20
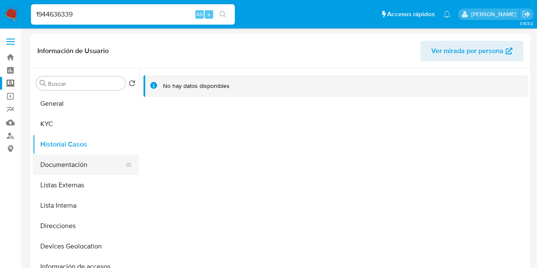
click at [76, 158] on button "Documentación" at bounding box center [82, 165] width 99 height 20
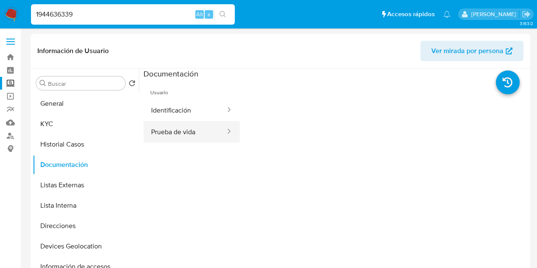
click at [194, 137] on button "Prueba de vida" at bounding box center [185, 132] width 83 height 22
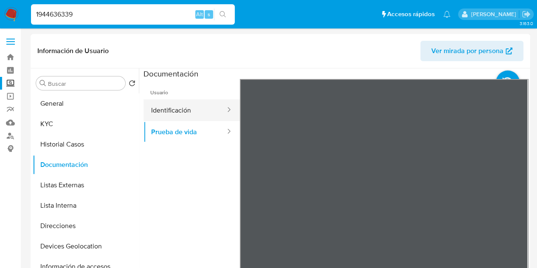
click at [183, 116] on button "Identificación" at bounding box center [185, 110] width 83 height 22
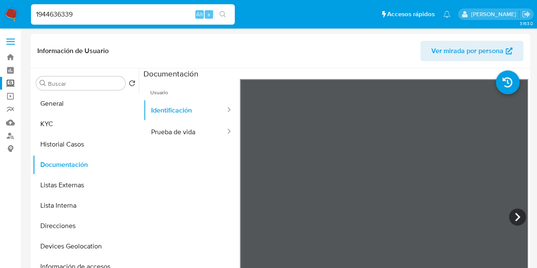
drag, startPoint x: 90, startPoint y: 8, endPoint x: 0, endPoint y: 0, distance: 90.9
click at [0, 0] on nav "Pausado Ver notificaciones 1944636339 Alt s Accesos rápidos Presiona las siguie…" at bounding box center [268, 14] width 537 height 28
paste input "786390682"
type input "786390682"
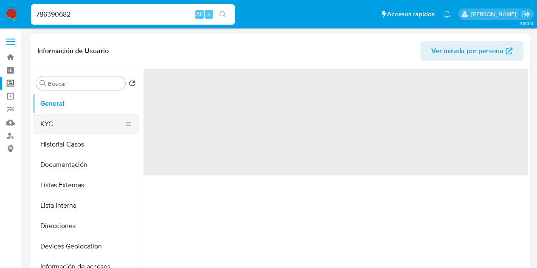
select select "10"
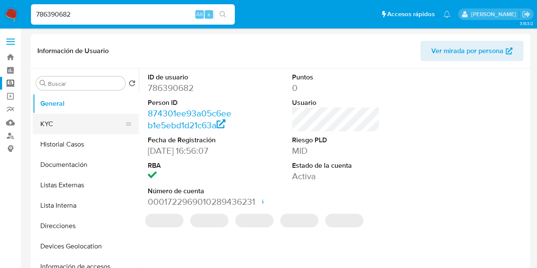
click at [72, 121] on button "KYC" at bounding box center [82, 124] width 99 height 20
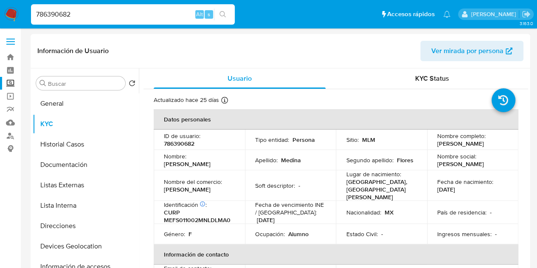
click at [185, 144] on p "786390682" at bounding box center [179, 144] width 31 height 8
copy p "786390682"
drag, startPoint x: 502, startPoint y: 144, endPoint x: 436, endPoint y: 141, distance: 66.3
click at [437, 141] on div "Nombre completo : [PERSON_NAME]" at bounding box center [472, 139] width 71 height 15
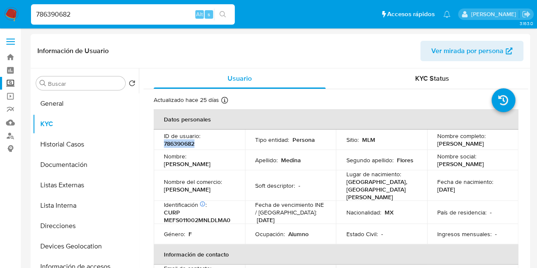
copy p "[PERSON_NAME]"
click at [95, 146] on button "Historial Casos" at bounding box center [82, 144] width 99 height 20
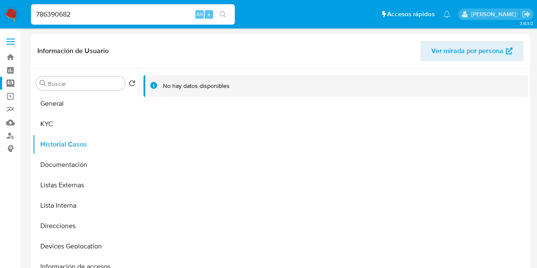
click at [216, 161] on div at bounding box center [333, 176] width 389 height 217
click at [66, 123] on button "KYC" at bounding box center [82, 124] width 99 height 20
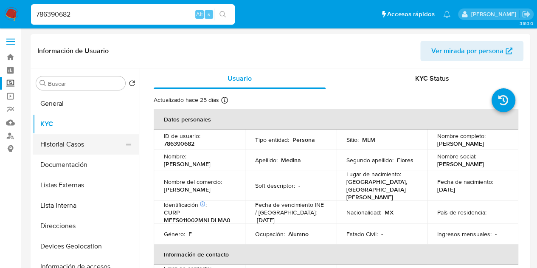
click at [87, 144] on button "Historial Casos" at bounding box center [82, 144] width 99 height 20
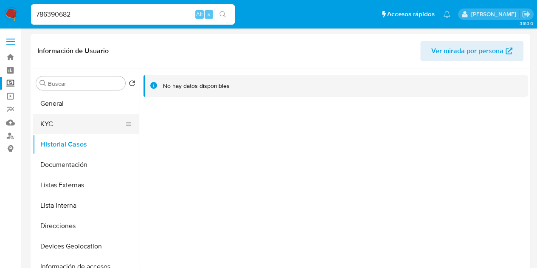
click at [77, 124] on button "KYC" at bounding box center [82, 124] width 99 height 20
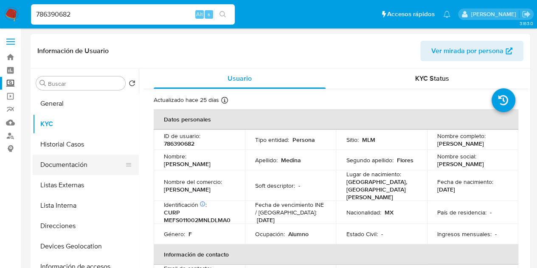
click at [76, 161] on button "Documentación" at bounding box center [82, 165] width 99 height 20
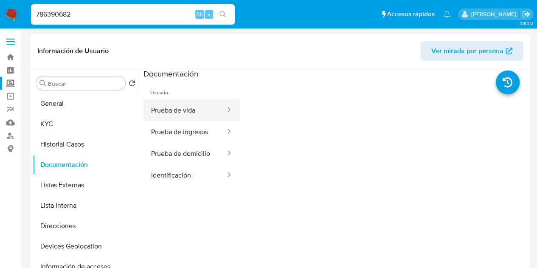
click at [175, 113] on button "Prueba de vida" at bounding box center [185, 110] width 83 height 22
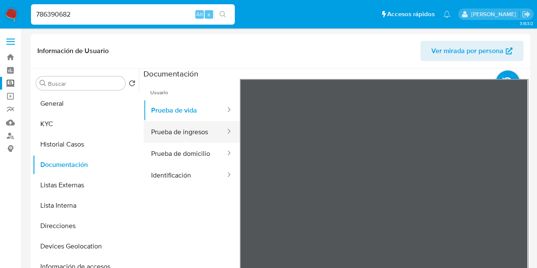
click at [173, 125] on button "Prueba de ingresos" at bounding box center [185, 132] width 83 height 22
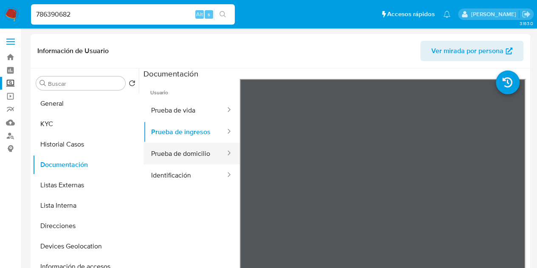
click at [171, 151] on button "Prueba de domicilio" at bounding box center [185, 154] width 83 height 22
click at [189, 162] on button "Prueba de domicilio" at bounding box center [185, 154] width 83 height 22
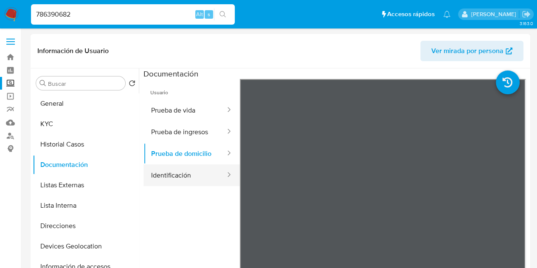
click at [188, 177] on button "Identificación" at bounding box center [185, 175] width 83 height 22
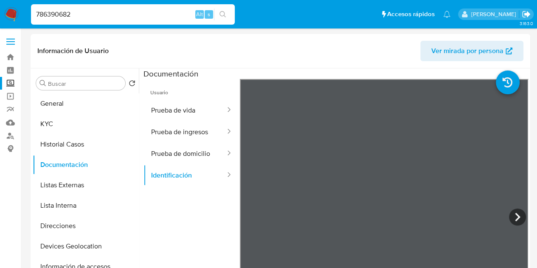
click at [523, 14] on icon "Salir" at bounding box center [526, 14] width 8 height 6
